Goal: Task Accomplishment & Management: Complete application form

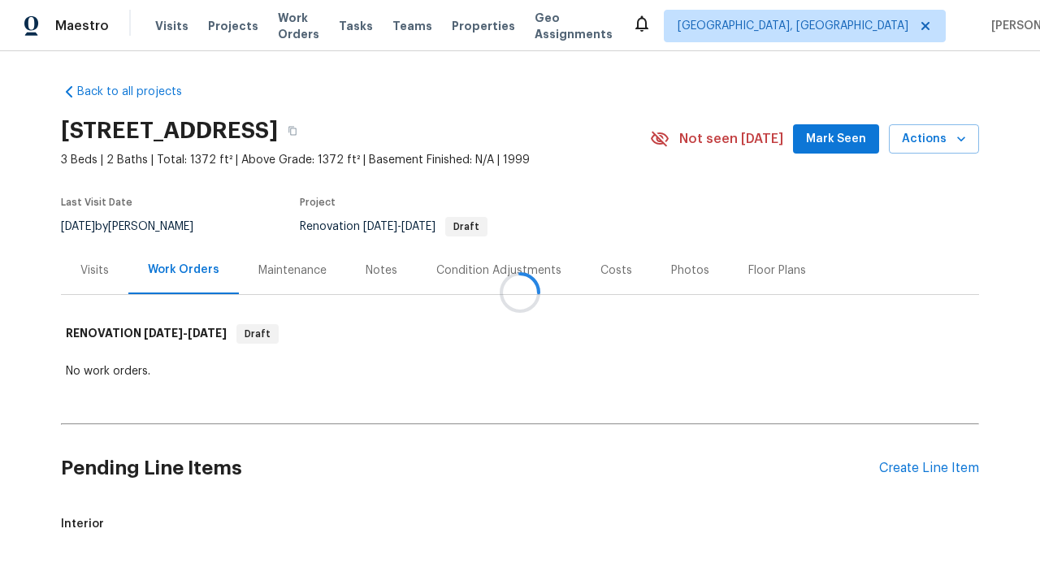
scroll to position [58, 0]
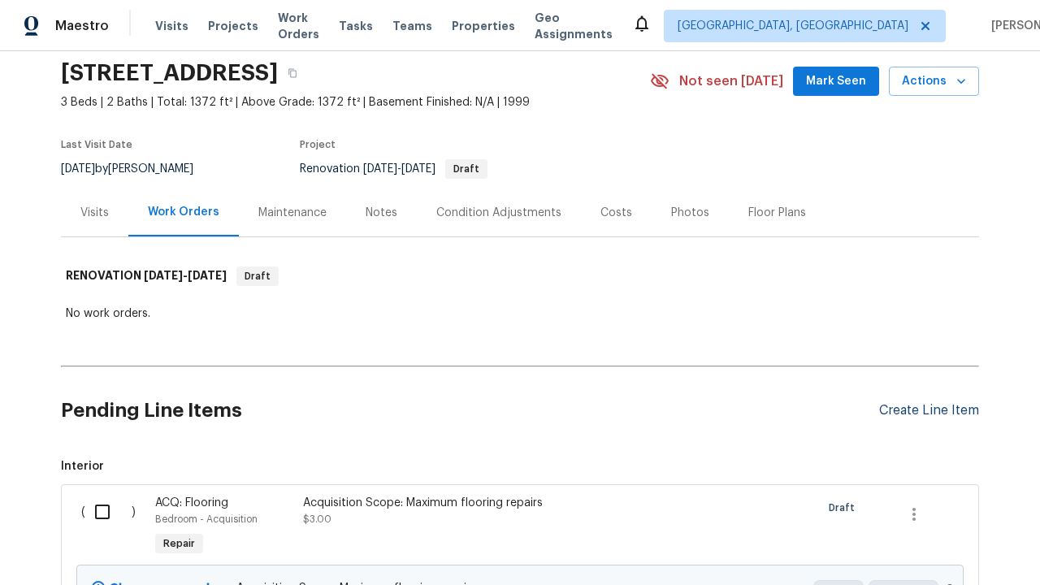
click at [928, 410] on div "Create Line Item" at bounding box center [929, 410] width 100 height 15
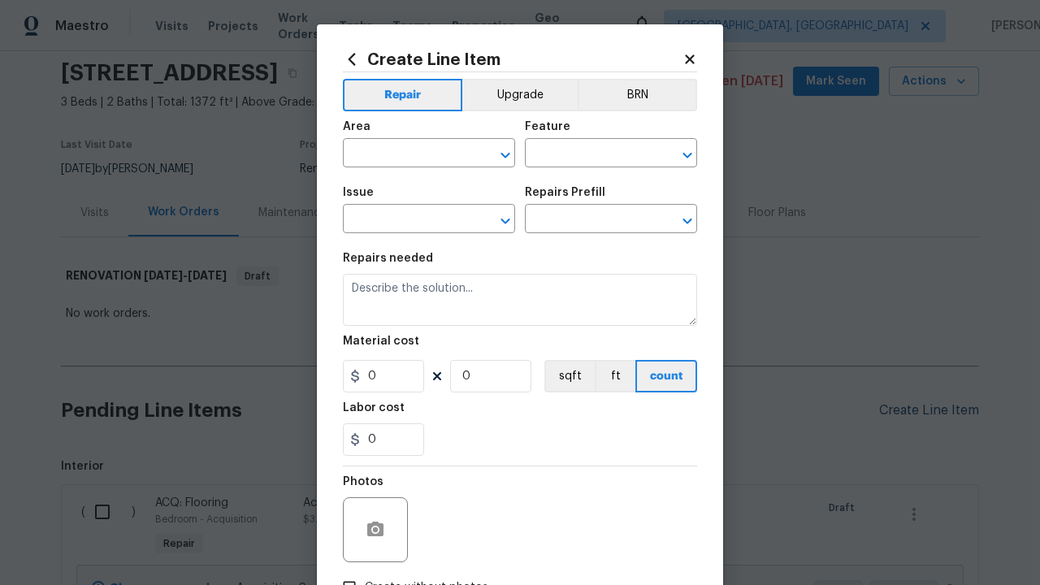
type input "Bedroom"
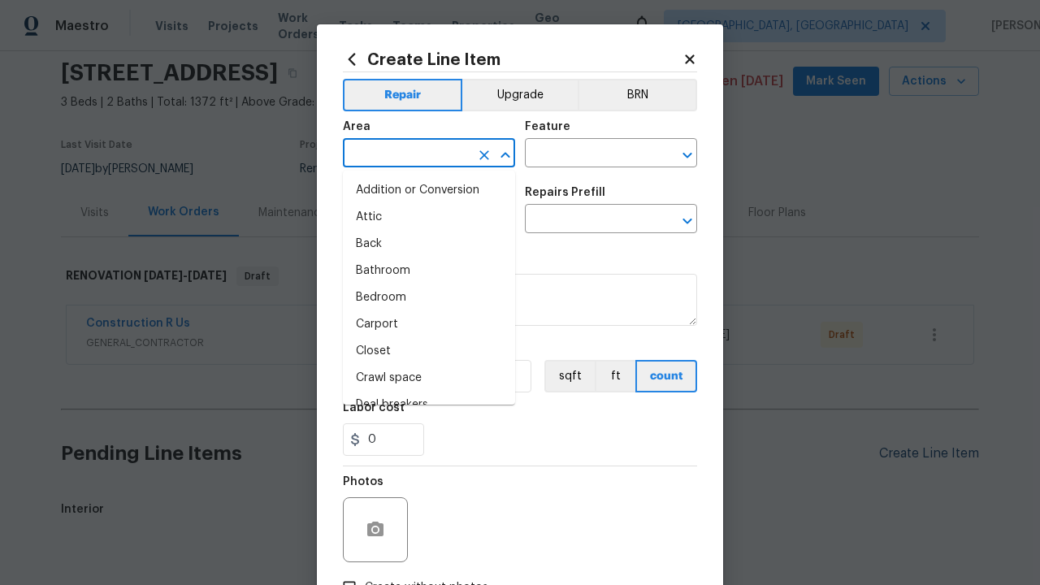
click at [429, 297] on li "Bedroom" at bounding box center [429, 297] width 172 height 27
type input "Bedroom"
type input "Flooring"
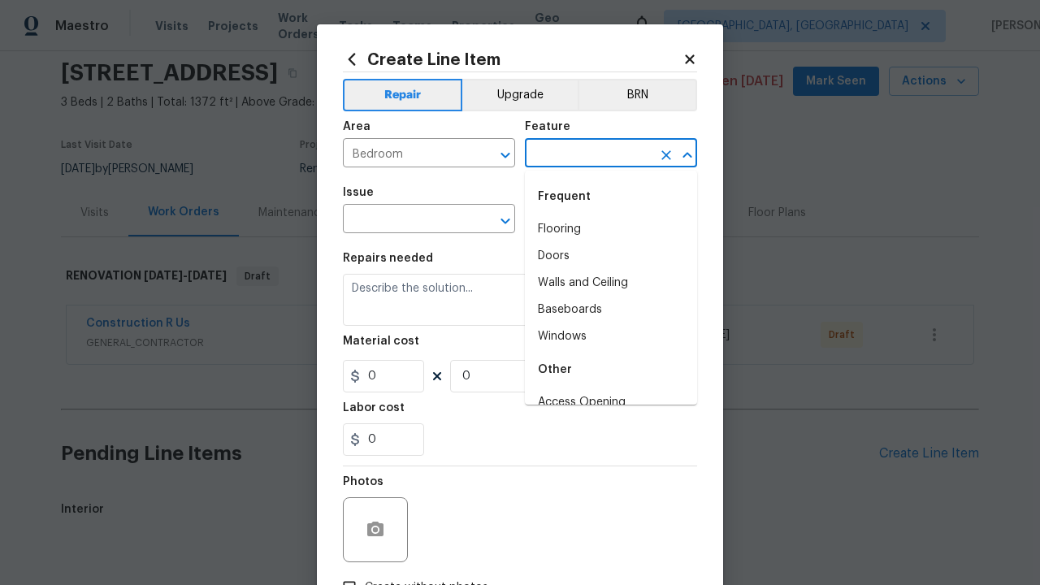
click at [611, 229] on li "Flooring" at bounding box center [611, 229] width 172 height 27
type input "Flooring"
type input "Wallpaper"
type input "Remove decals"
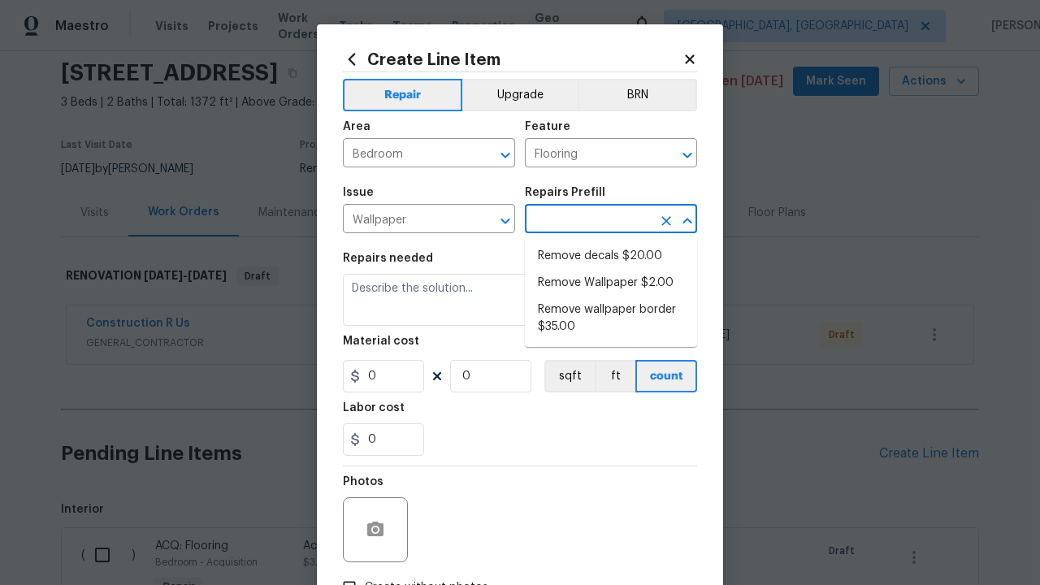
click at [611, 256] on li "Remove decals $20.00" at bounding box center [611, 256] width 172 height 27
type input "Walls and Ceiling"
type input "Remove decals $20.00"
type textarea "Remove decals from door/wall/ceiling"
type input "20"
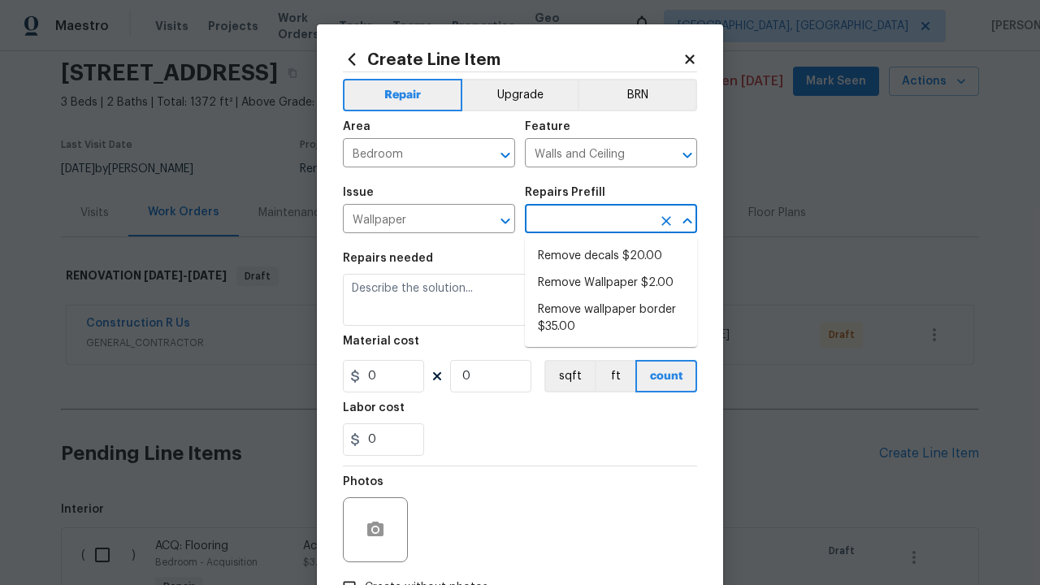
type input "1"
type input "Remove decals $20.00"
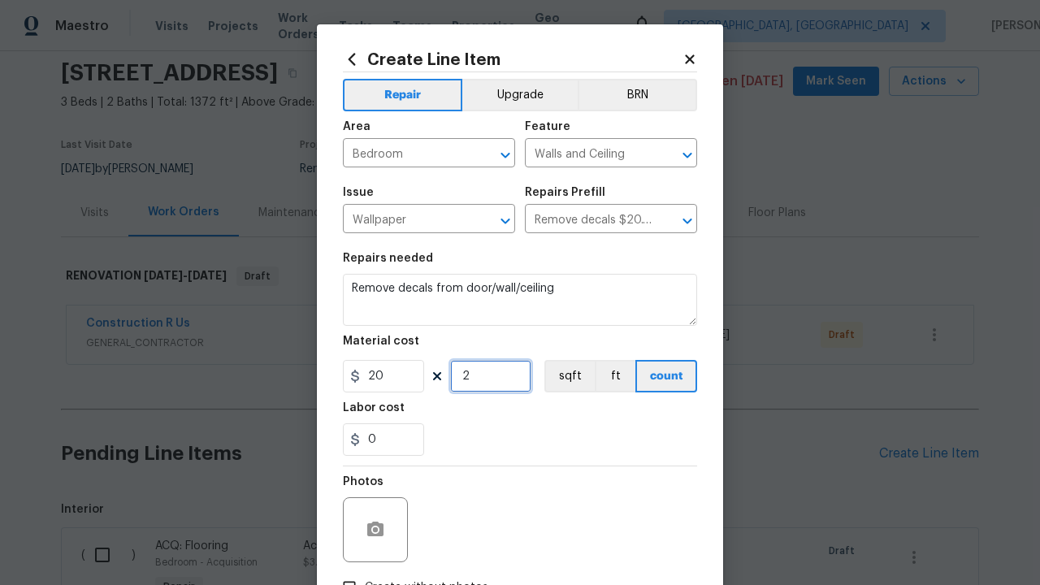
type input "2"
click at [568, 376] on button "sqft" at bounding box center [569, 376] width 50 height 32
click at [349, 572] on input "Create without photos" at bounding box center [349, 587] width 31 height 31
checkbox input "true"
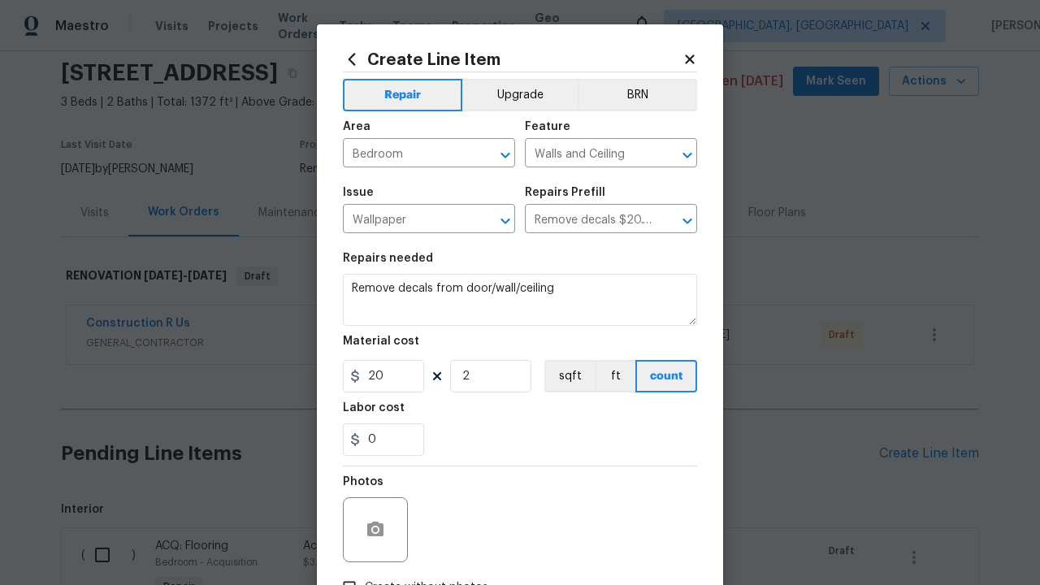
scroll to position [115, 0]
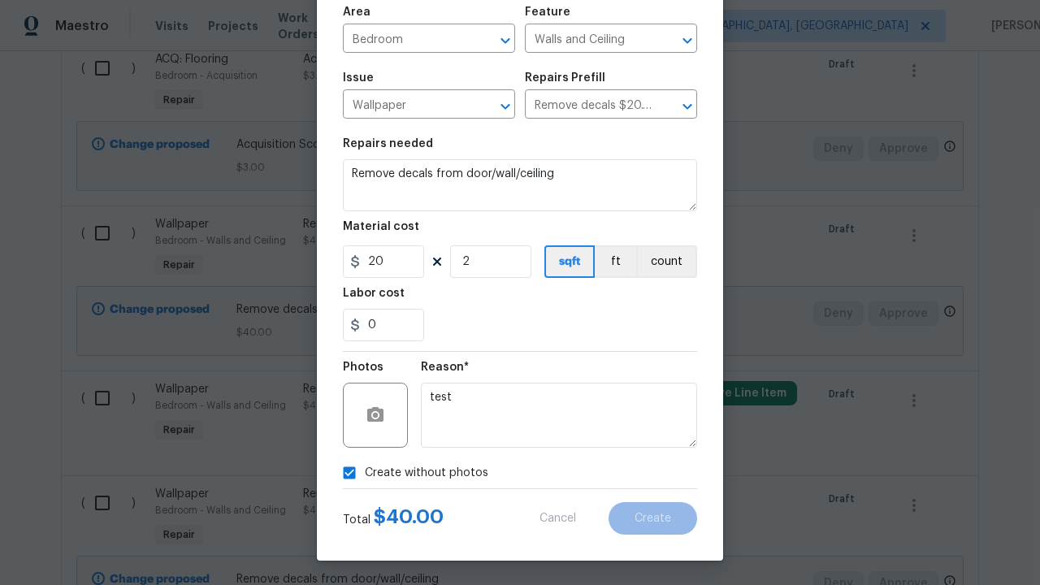
click at [108, 67] on input "checkbox" at bounding box center [108, 68] width 46 height 34
checkbox input "true"
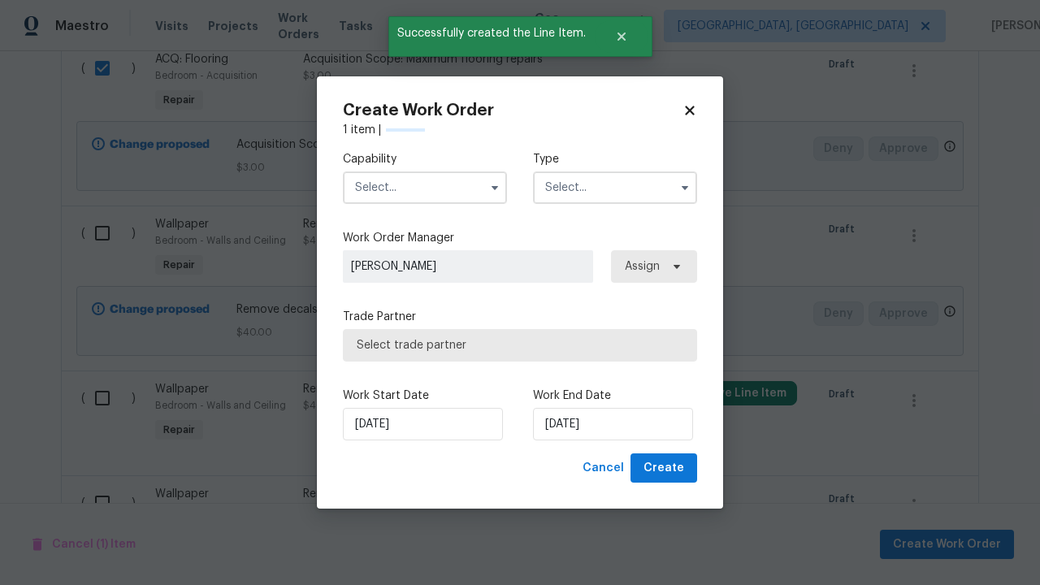
click at [425, 187] on input "text" at bounding box center [425, 187] width 164 height 32
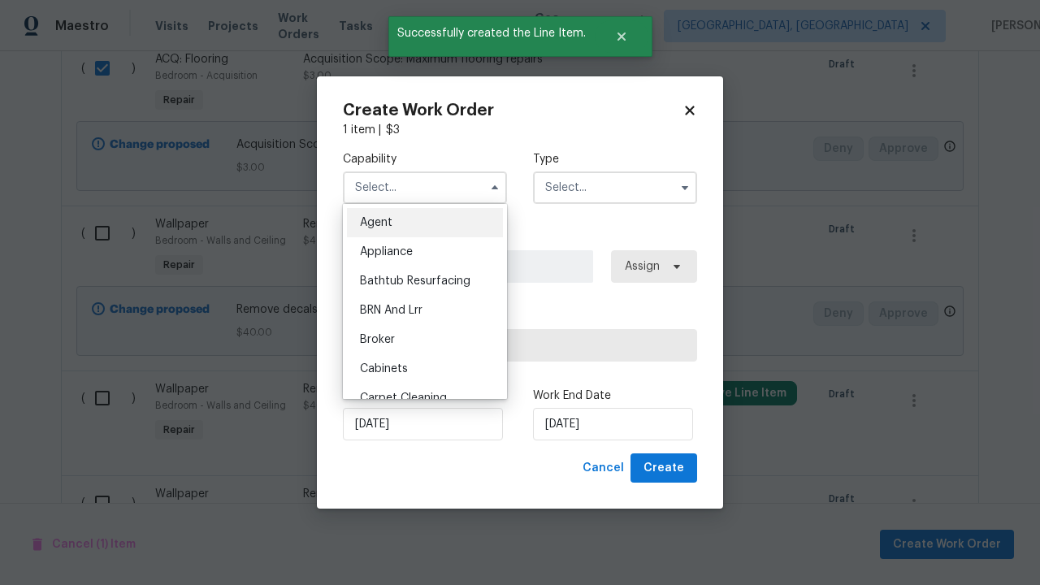
scroll to position [101, 0]
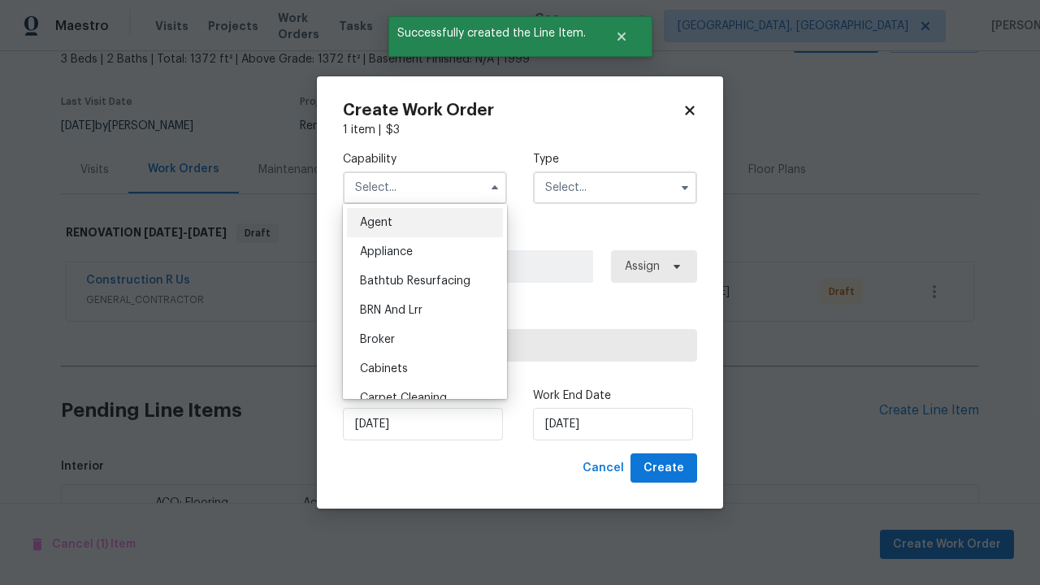
type input "General Contractor"
click at [615, 187] on input "text" at bounding box center [615, 187] width 164 height 32
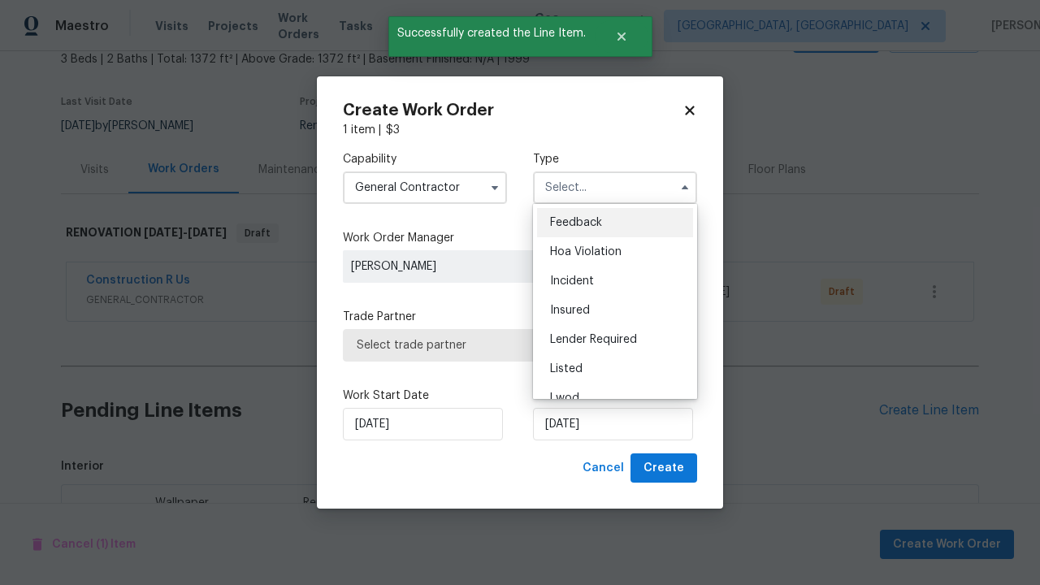
scroll to position [544, 0]
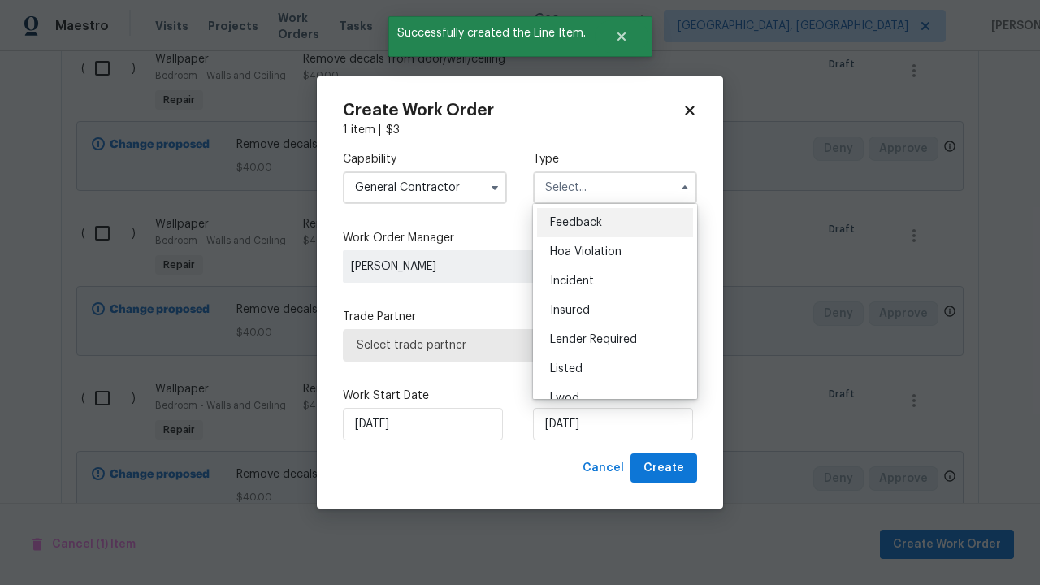
click at [579, 480] on span "Renovation" at bounding box center [580, 485] width 60 height 11
type input "Renovation"
click at [508, 344] on span "Select trade partner" at bounding box center [520, 345] width 326 height 16
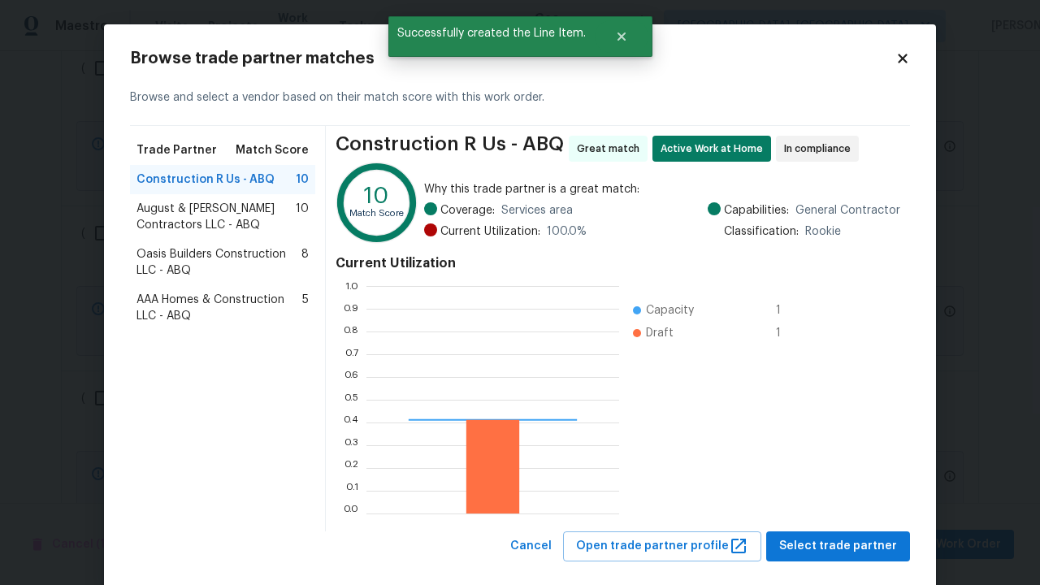
scroll to position [227, 253]
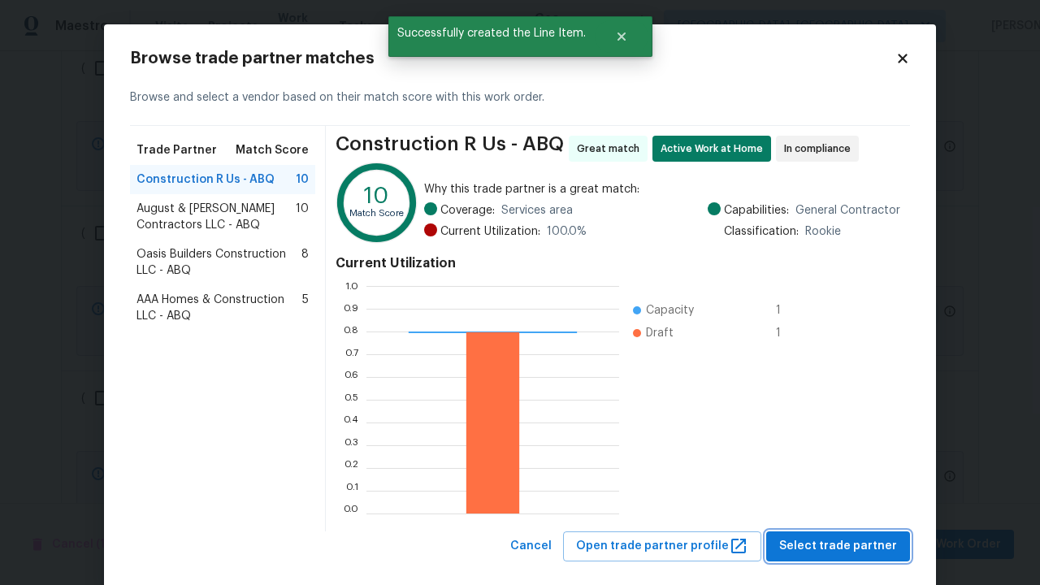
click at [842, 536] on span "Select trade partner" at bounding box center [838, 546] width 118 height 20
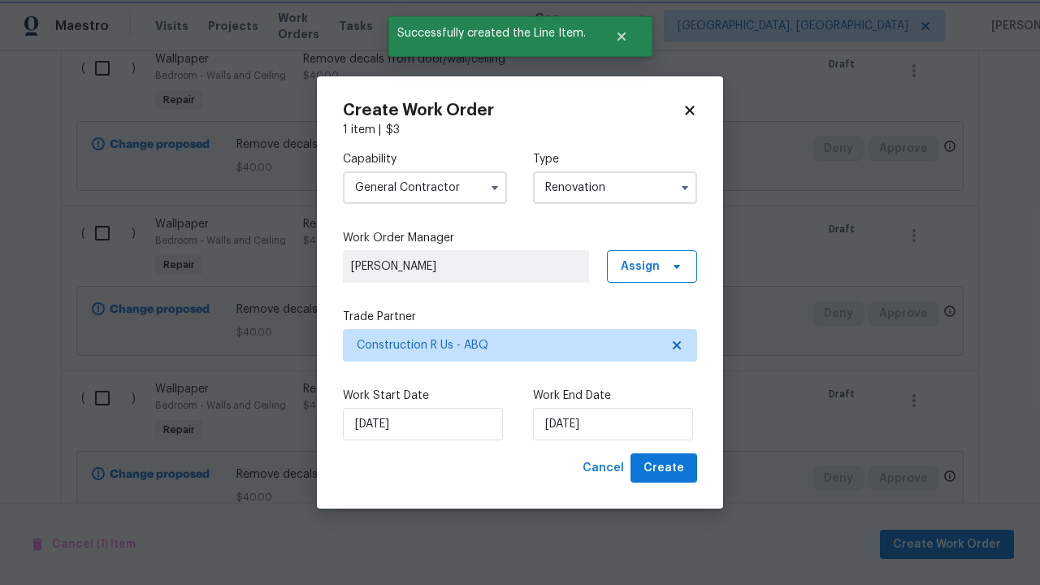
click at [665, 468] on span "Create" at bounding box center [663, 468] width 41 height 20
